Goal: Check status: Check status

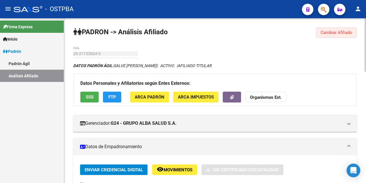
click at [338, 33] on span "Cambiar Afiliado" at bounding box center [336, 32] width 32 height 5
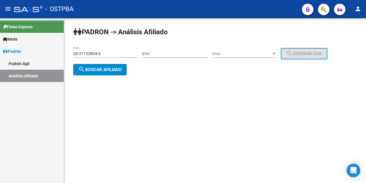
click at [108, 54] on input "20-31133834-0" at bounding box center [105, 53] width 65 height 5
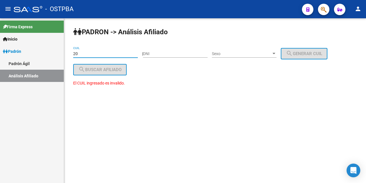
type input "2"
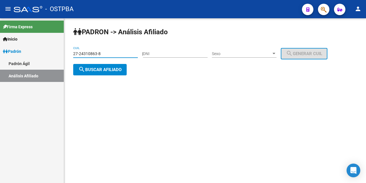
type input "27-24310863-8"
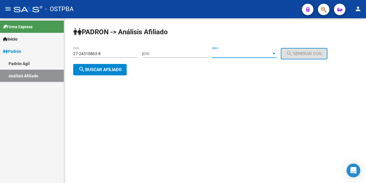
click at [275, 53] on div at bounding box center [273, 53] width 3 height 1
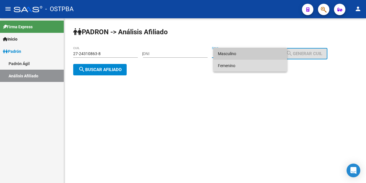
click at [260, 65] on span "Femenino" at bounding box center [250, 66] width 65 height 12
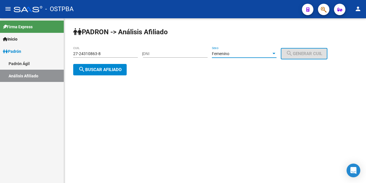
drag, startPoint x: 118, startPoint y: 69, endPoint x: 130, endPoint y: 84, distance: 19.5
click at [118, 69] on span "search Buscar afiliado" at bounding box center [99, 69] width 43 height 5
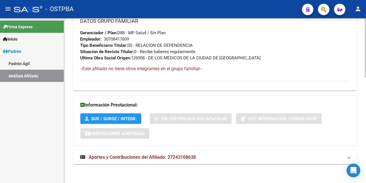
scroll to position [293, 0]
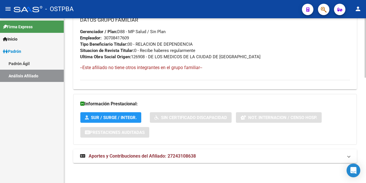
drag, startPoint x: 164, startPoint y: 155, endPoint x: 186, endPoint y: 147, distance: 24.0
click at [165, 155] on span "Aportes y Contribuciones del Afiliado: 27243108638" at bounding box center [142, 156] width 107 height 5
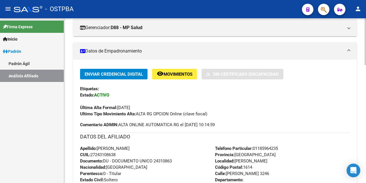
scroll to position [57, 0]
